Goal: Transaction & Acquisition: Subscribe to service/newsletter

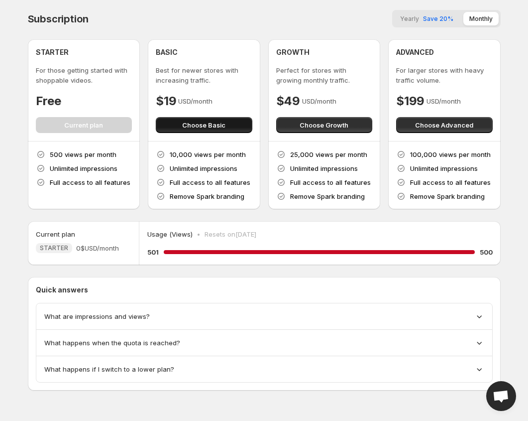
click at [186, 127] on span "Choose Basic" at bounding box center [203, 125] width 43 height 10
